Goal: Task Accomplishment & Management: Manage account settings

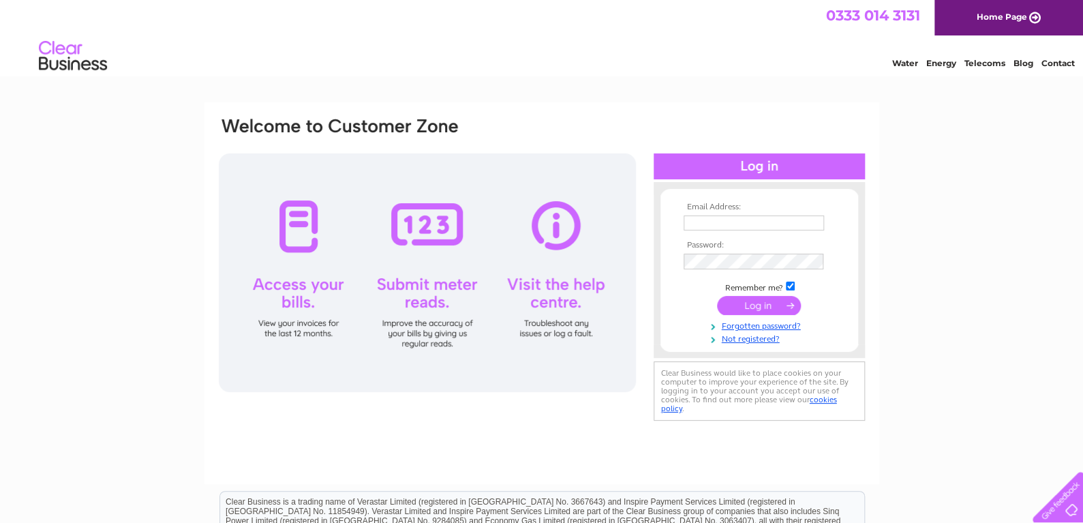
type input "[DOMAIN_NAME][EMAIL_ADDRESS][DOMAIN_NAME]"
click at [761, 310] on input "submit" at bounding box center [759, 305] width 84 height 19
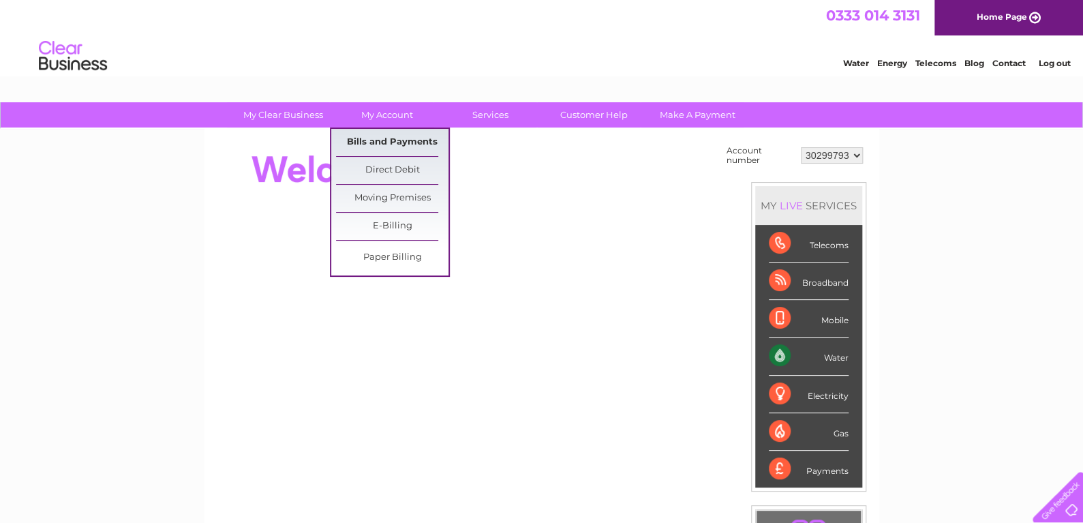
click at [391, 140] on link "Bills and Payments" at bounding box center [392, 142] width 112 height 27
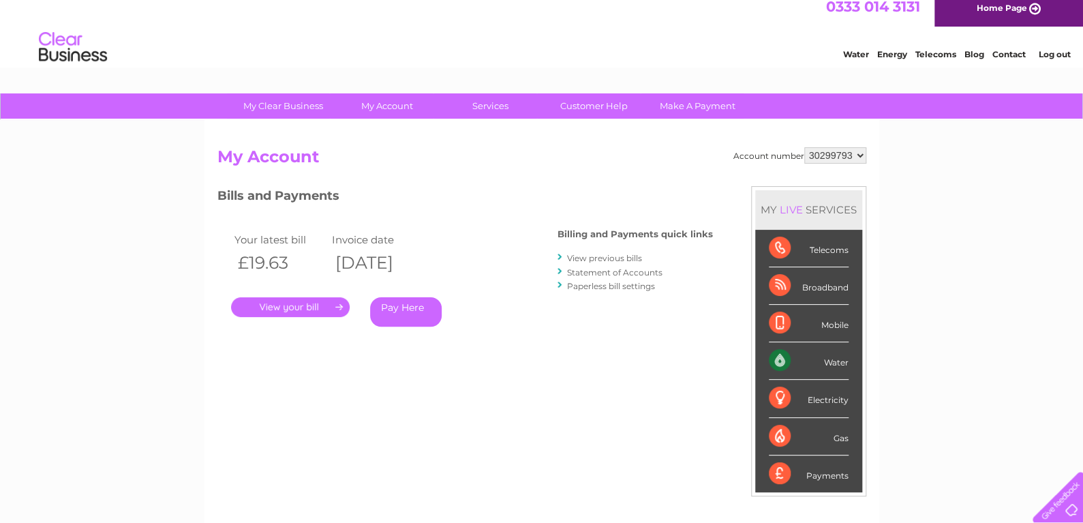
scroll to position [68, 0]
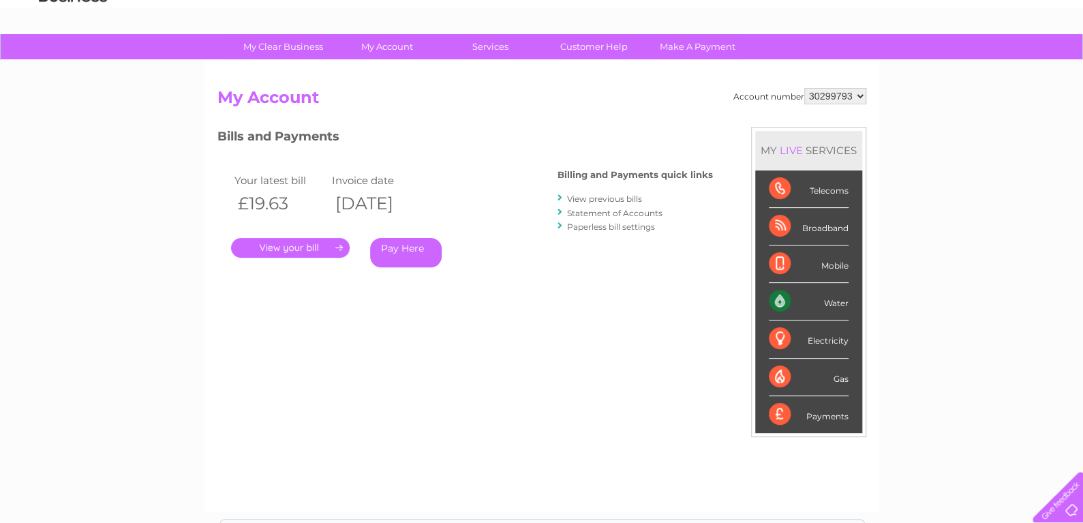
click at [316, 247] on link "." at bounding box center [290, 248] width 119 height 20
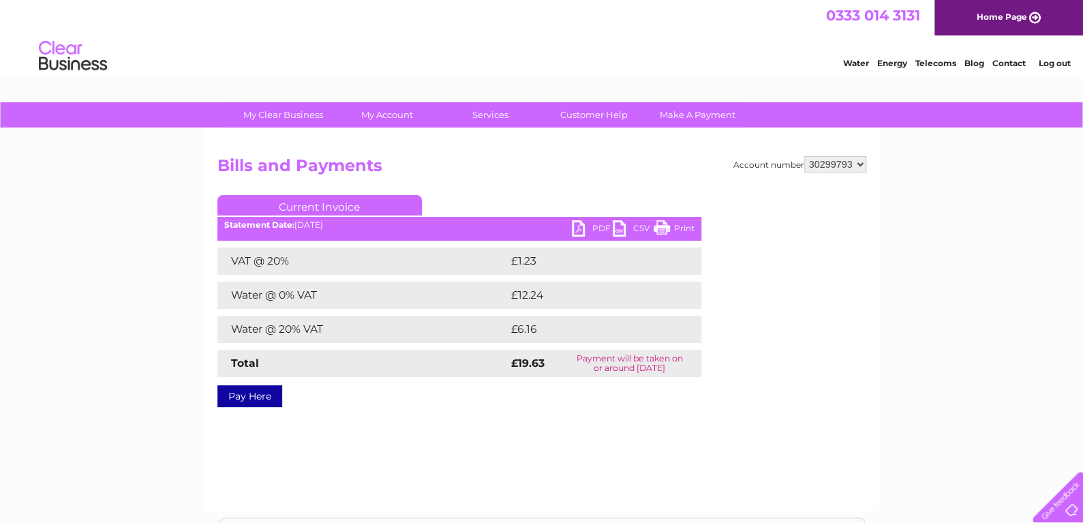
click at [602, 228] on link "PDF" at bounding box center [592, 230] width 41 height 20
